Goal: Information Seeking & Learning: Learn about a topic

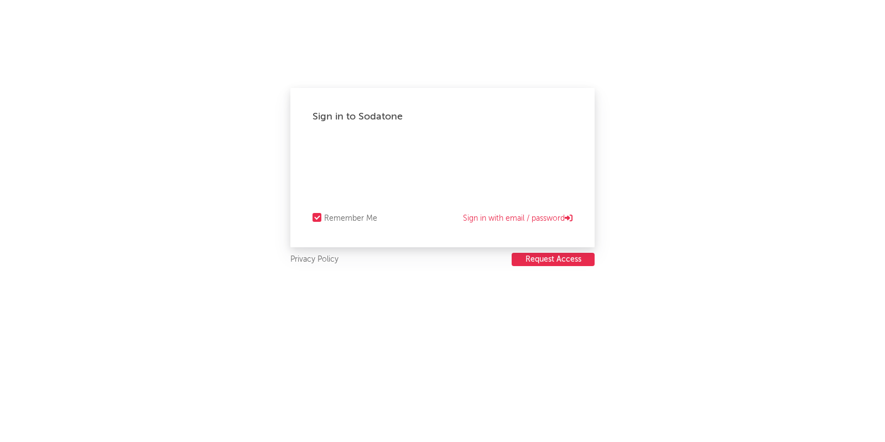
select select "recorded_music"
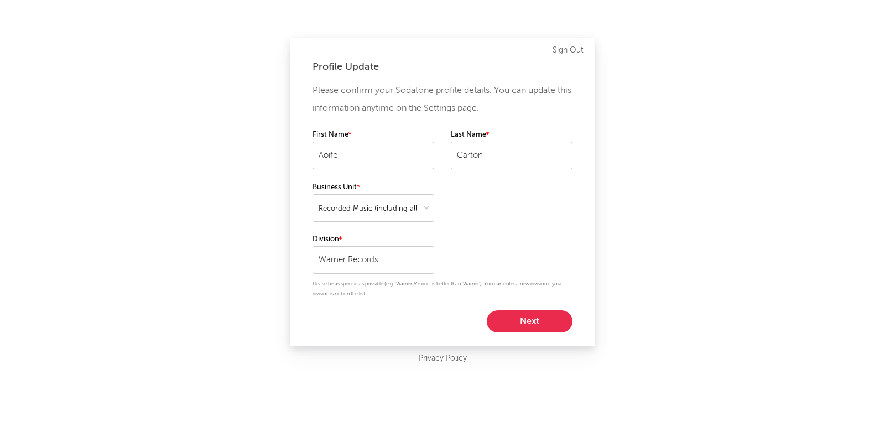
click at [525, 316] on button "Next" at bounding box center [530, 321] width 86 height 22
select select "marketing"
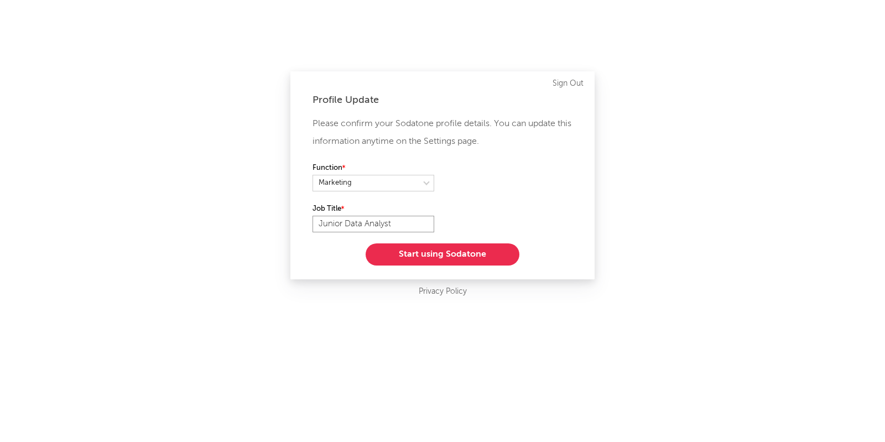
drag, startPoint x: 347, startPoint y: 225, endPoint x: 276, endPoint y: 224, distance: 70.8
click at [276, 224] on div "Profile Update Please confirm your Sodatone profile details. You can update thi…" at bounding box center [442, 221] width 885 height 442
type input "Data Analyst"
click at [449, 252] on button "Start using Sodatone" at bounding box center [442, 254] width 154 height 22
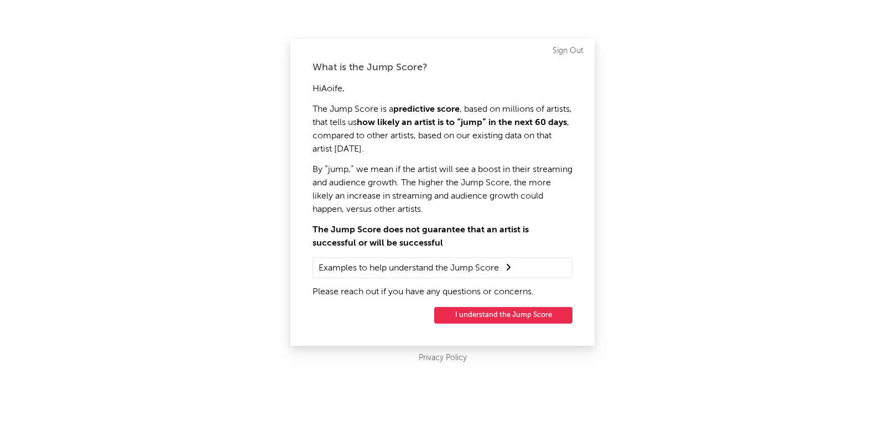
click at [499, 318] on button "I understand the Jump Score" at bounding box center [503, 315] width 138 height 17
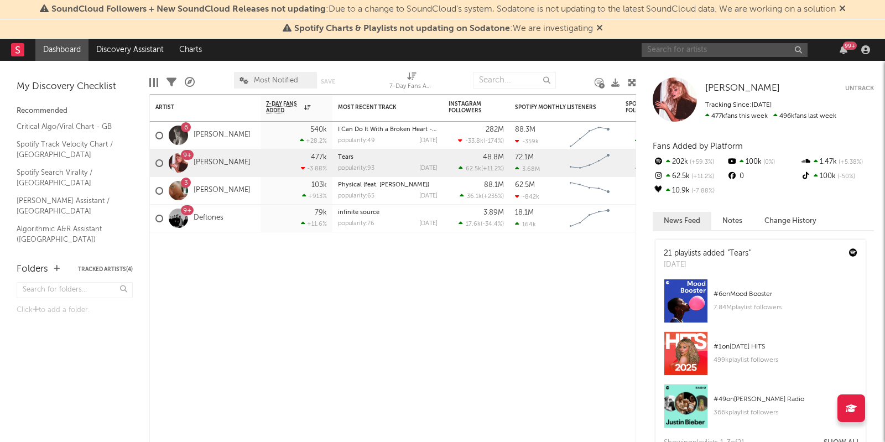
click at [668, 53] on input "text" at bounding box center [724, 50] width 166 height 14
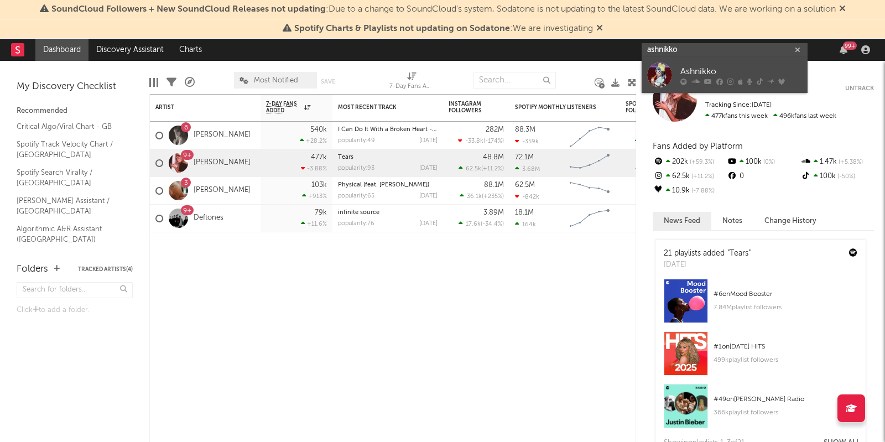
type input "ashnikko"
click at [657, 81] on div at bounding box center [659, 74] width 25 height 25
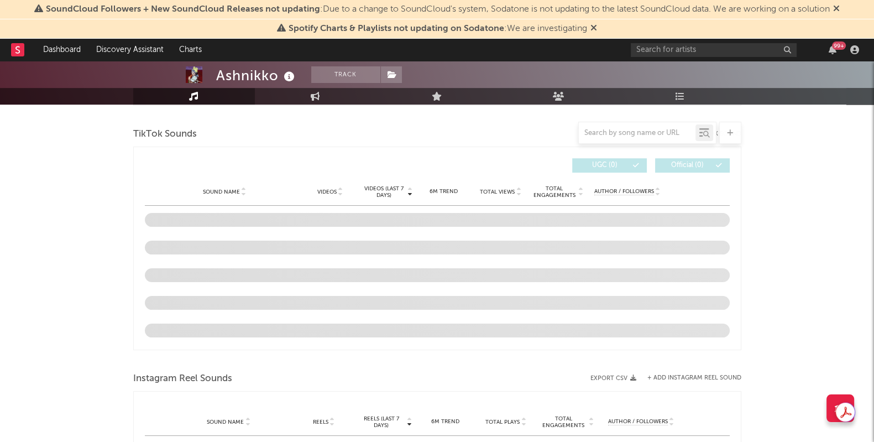
select select "6m"
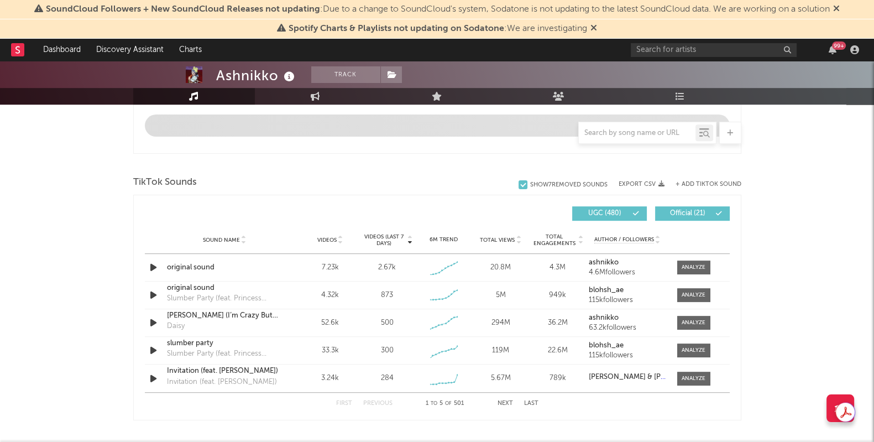
scroll to position [676, 0]
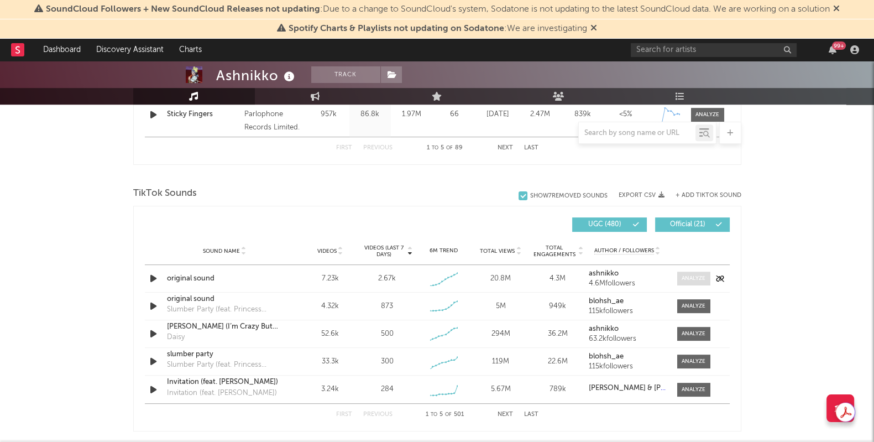
click at [683, 278] on div at bounding box center [694, 278] width 24 height 8
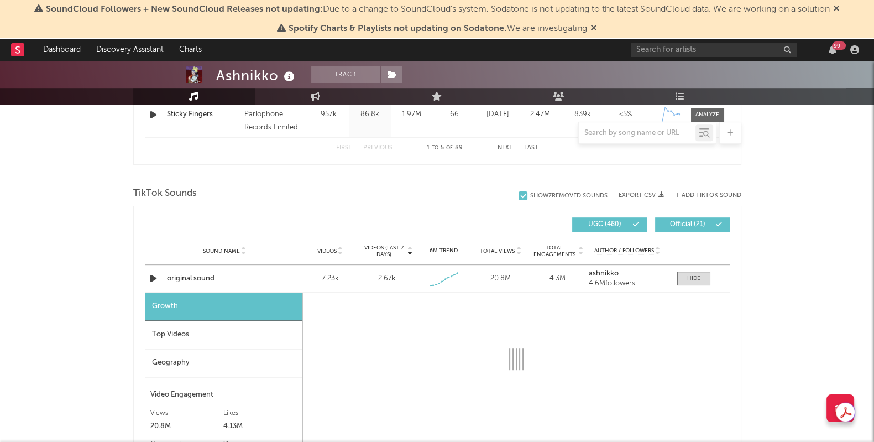
select select "1w"
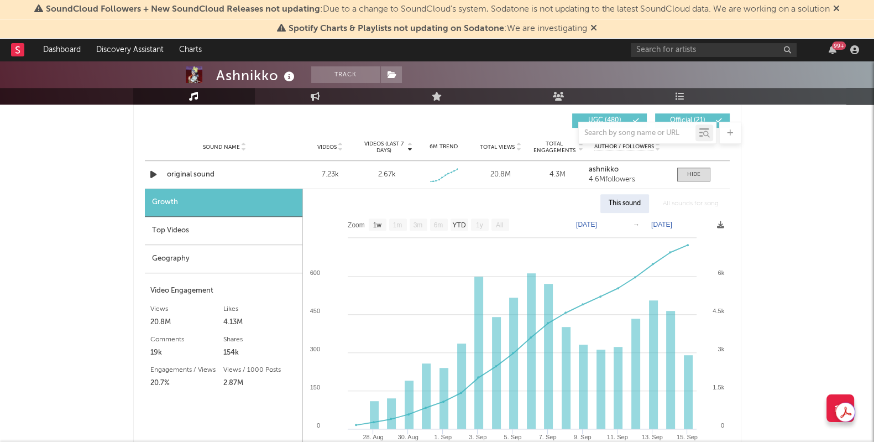
scroll to position [811, 0]
